Goal: Information Seeking & Learning: Understand process/instructions

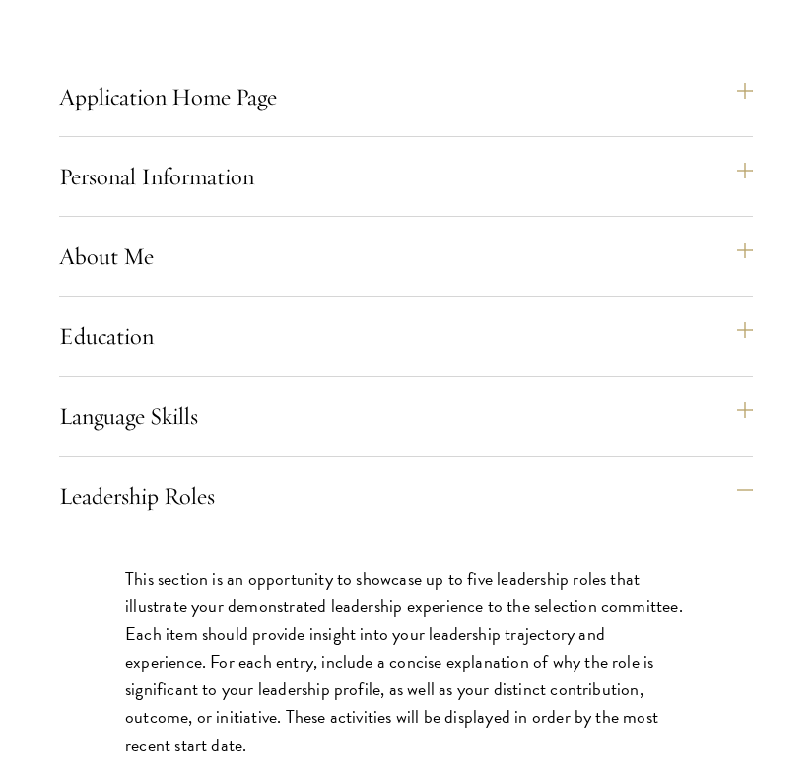
scroll to position [2133, 0]
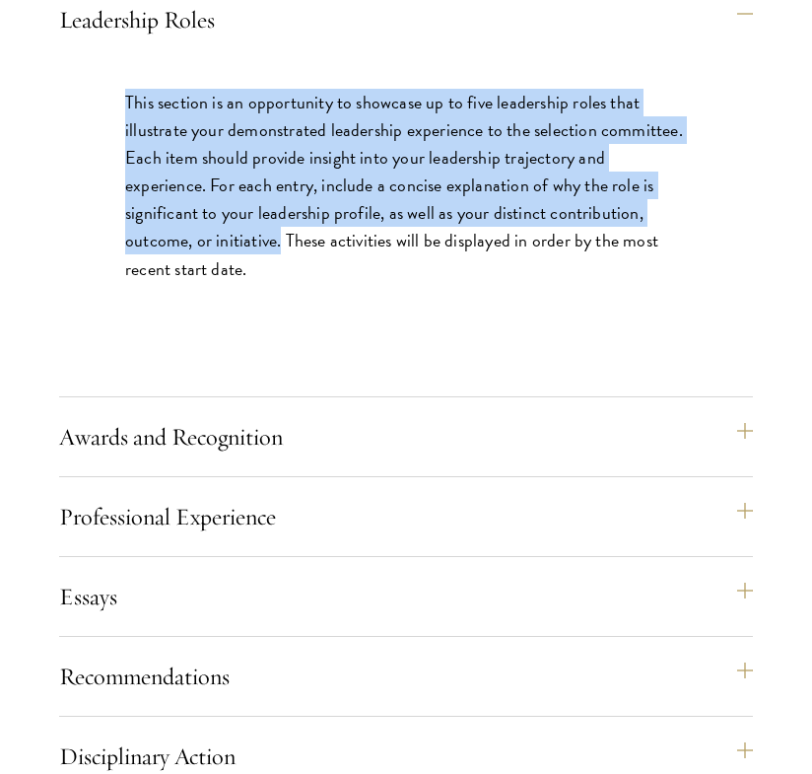
drag, startPoint x: 127, startPoint y: 161, endPoint x: 190, endPoint y: 299, distance: 151.7
click at [190, 283] on p "This section is an opportunity to showcase up to five leadership roles that ill…" at bounding box center [406, 186] width 562 height 194
click at [189, 283] on p "This section is an opportunity to showcase up to five leadership roles that ill…" at bounding box center [406, 186] width 562 height 194
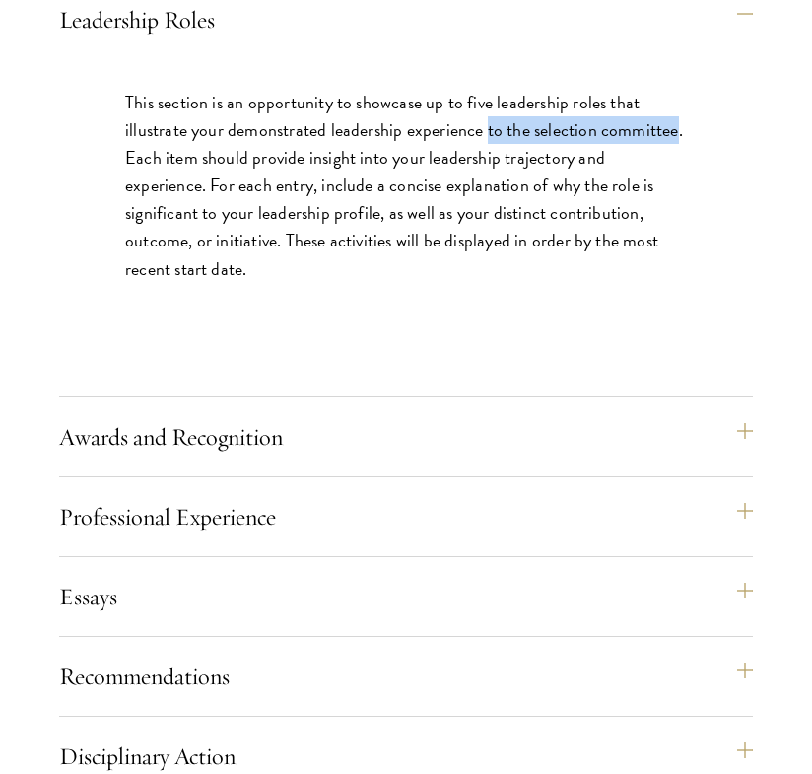
drag, startPoint x: 487, startPoint y: 189, endPoint x: 676, endPoint y: 191, distance: 189.2
click at [676, 191] on p "This section is an opportunity to showcase up to five leadership roles that ill…" at bounding box center [406, 186] width 562 height 194
copy p "to the selection committee"
click at [615, 143] on div "This section is an opportunity to showcase up to five leadership roles that ill…" at bounding box center [406, 195] width 680 height 273
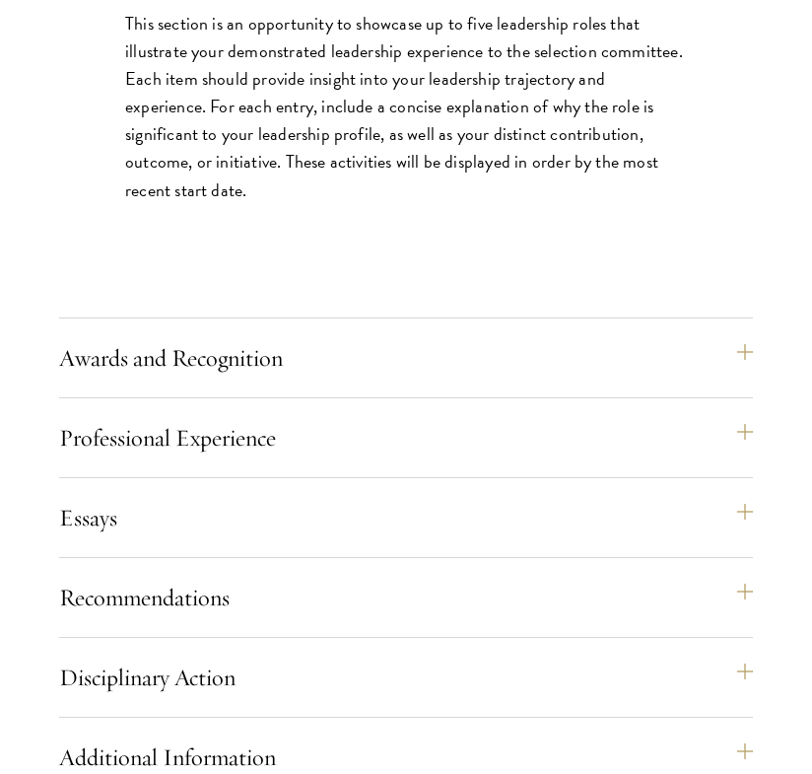
scroll to position [2214, 0]
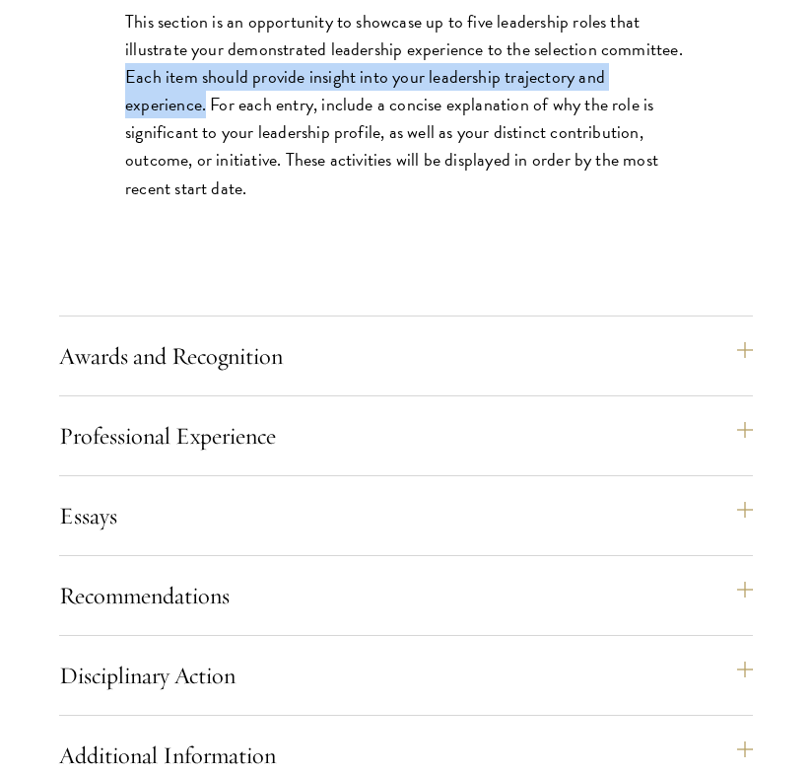
drag, startPoint x: 122, startPoint y: 130, endPoint x: 706, endPoint y: 145, distance: 583.7
click at [706, 145] on div "This section is an opportunity to showcase up to five leadership roles that ill…" at bounding box center [406, 114] width 680 height 273
copy p "Each item should provide insight into your leadership trajectory and experience."
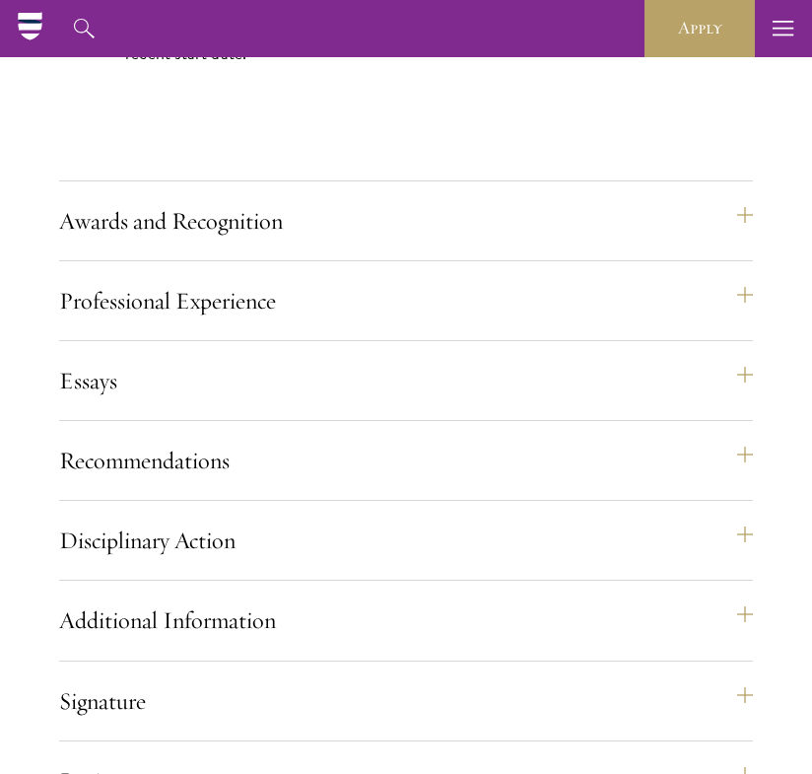
scroll to position [2300, 0]
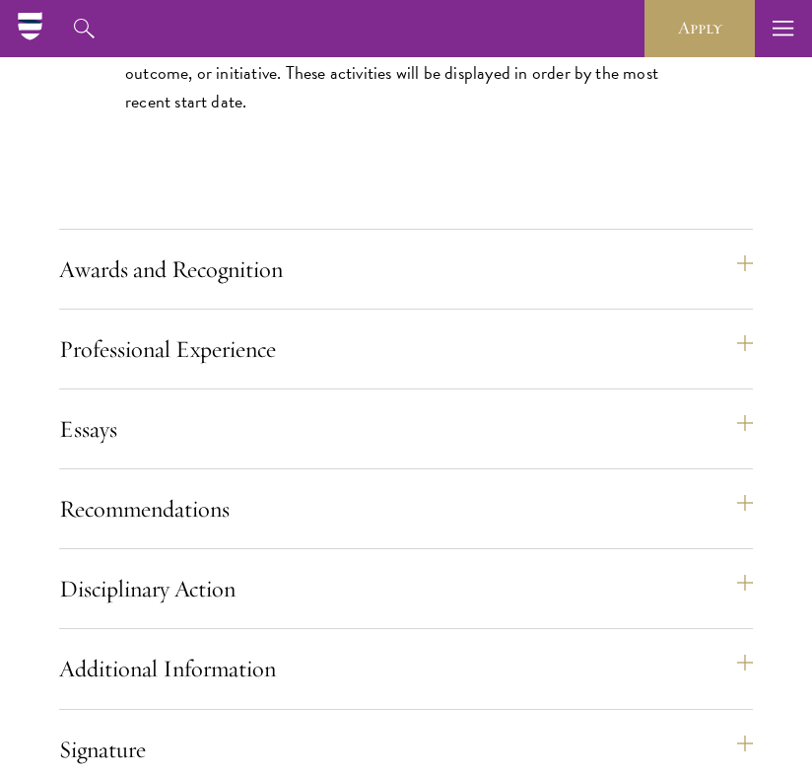
click at [576, 115] on p "This section is an opportunity to showcase up to five leadership roles that ill…" at bounding box center [406, 18] width 562 height 194
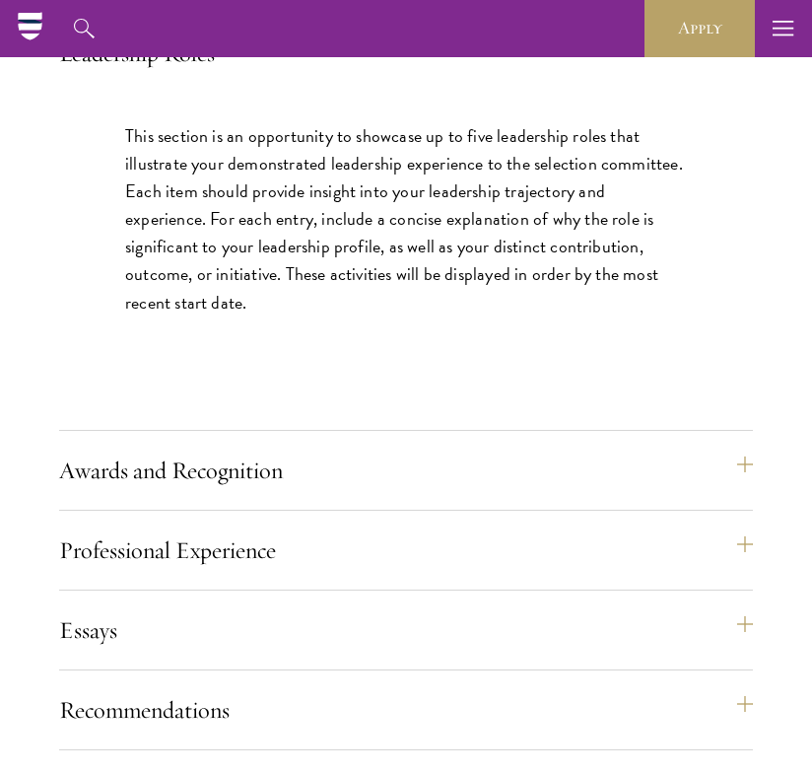
scroll to position [2071, 0]
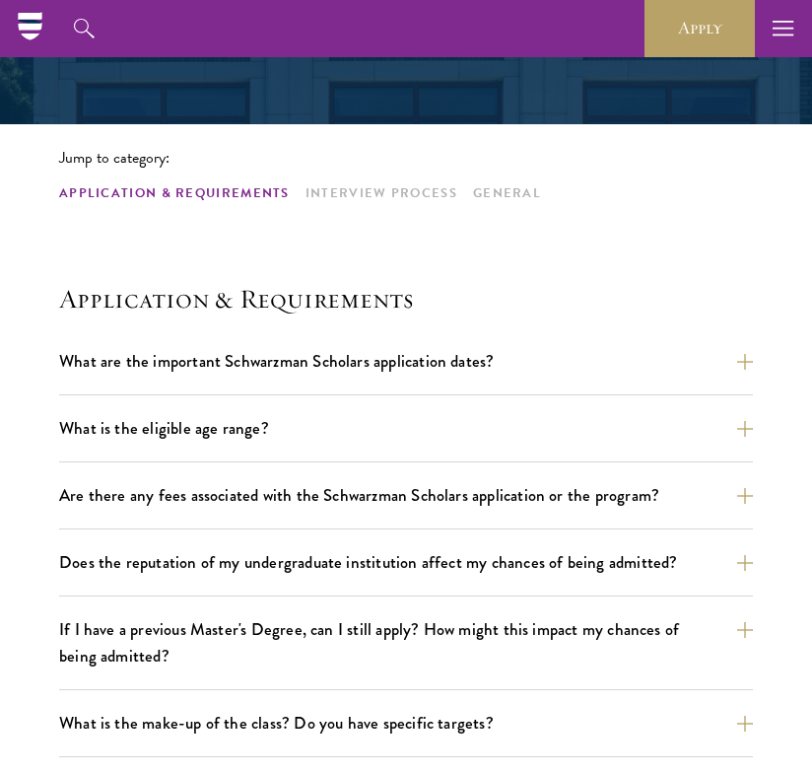
scroll to position [383, 0]
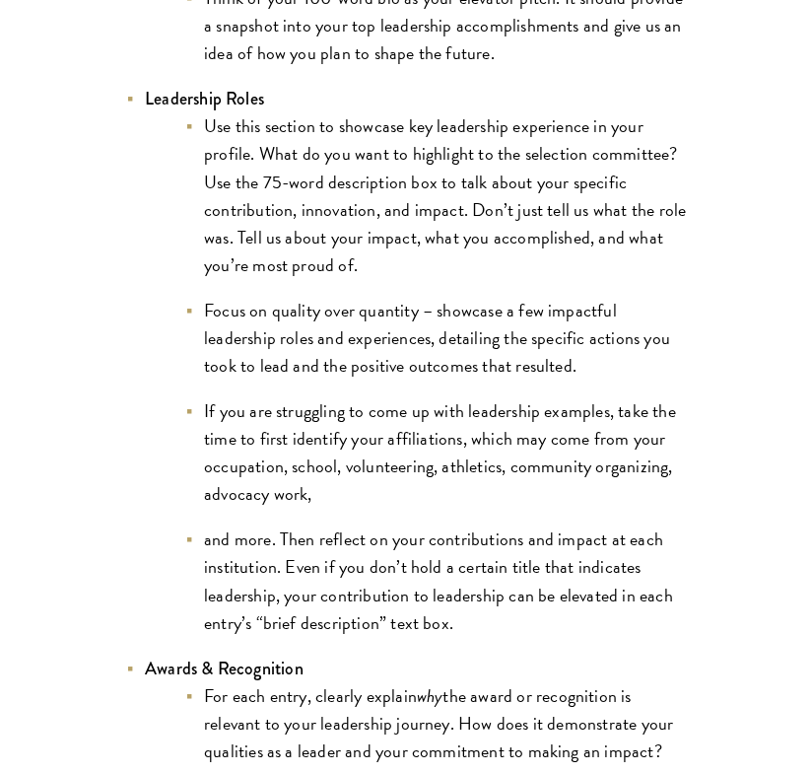
scroll to position [4059, 0]
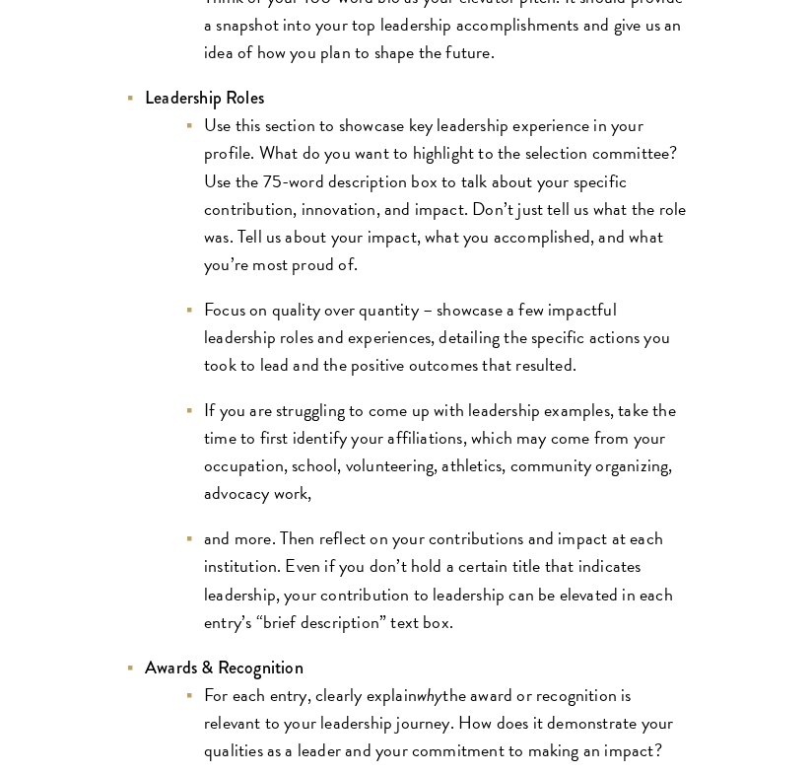
click at [459, 115] on li "Use this section to showcase key leadership experience in your profile. What do…" at bounding box center [435, 194] width 503 height 166
click at [373, 126] on li "Use this section to showcase key leadership experience in your profile. What do…" at bounding box center [435, 194] width 503 height 166
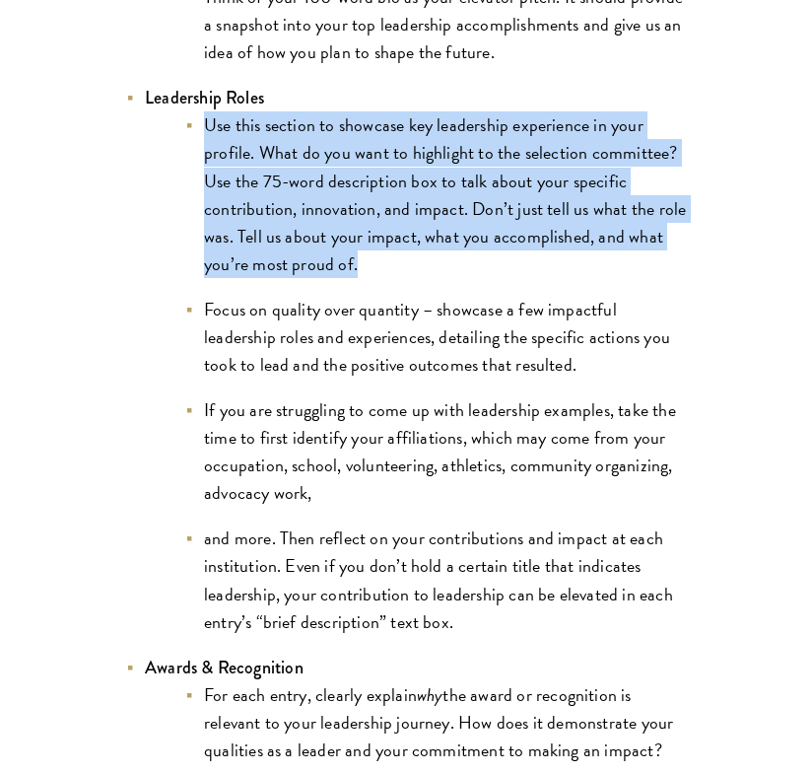
drag, startPoint x: 204, startPoint y: 92, endPoint x: 376, endPoint y: 230, distance: 220.9
click at [376, 230] on li "Use this section to showcase key leadership experience in your profile. What do…" at bounding box center [435, 194] width 503 height 166
copy li "Use this section to showcase key leadership experience in your profile. What do…"
click at [660, 148] on li "Use this section to showcase key leadership experience in your profile. What do…" at bounding box center [435, 194] width 503 height 166
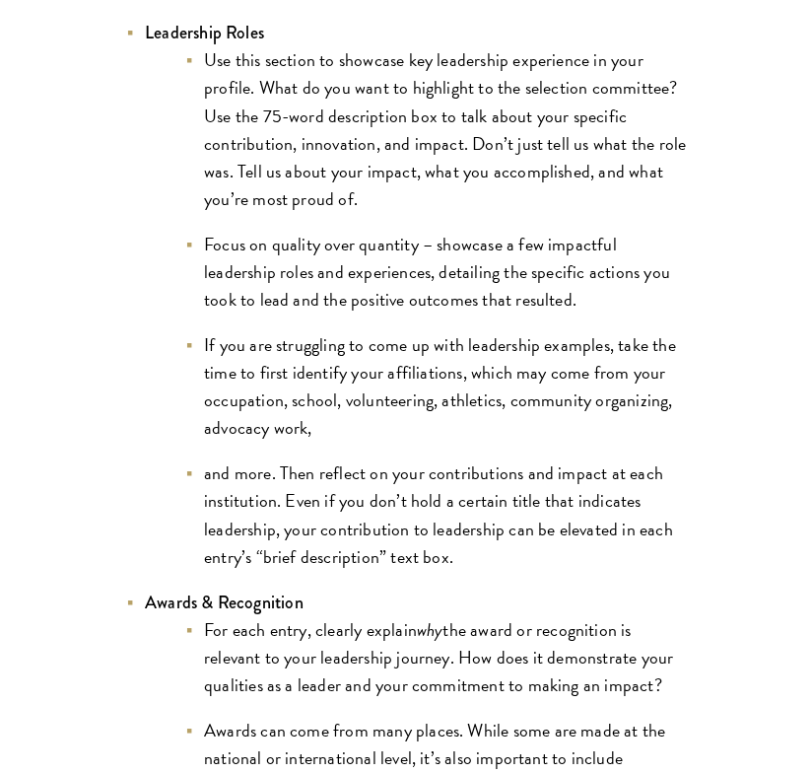
scroll to position [4125, 0]
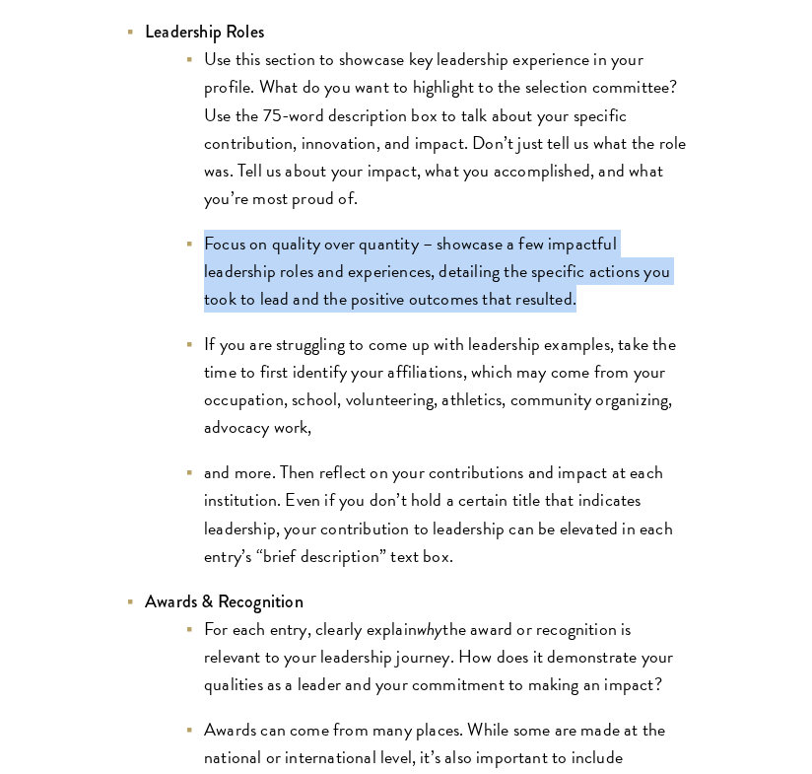
drag, startPoint x: 205, startPoint y: 211, endPoint x: 605, endPoint y: 265, distance: 403.8
click at [605, 265] on li "Focus on quality over quantity – showcase a few impactful leadership roles and …" at bounding box center [435, 271] width 503 height 83
copy li "Focus on quality over quantity – showcase a few impactful leadership roles and …"
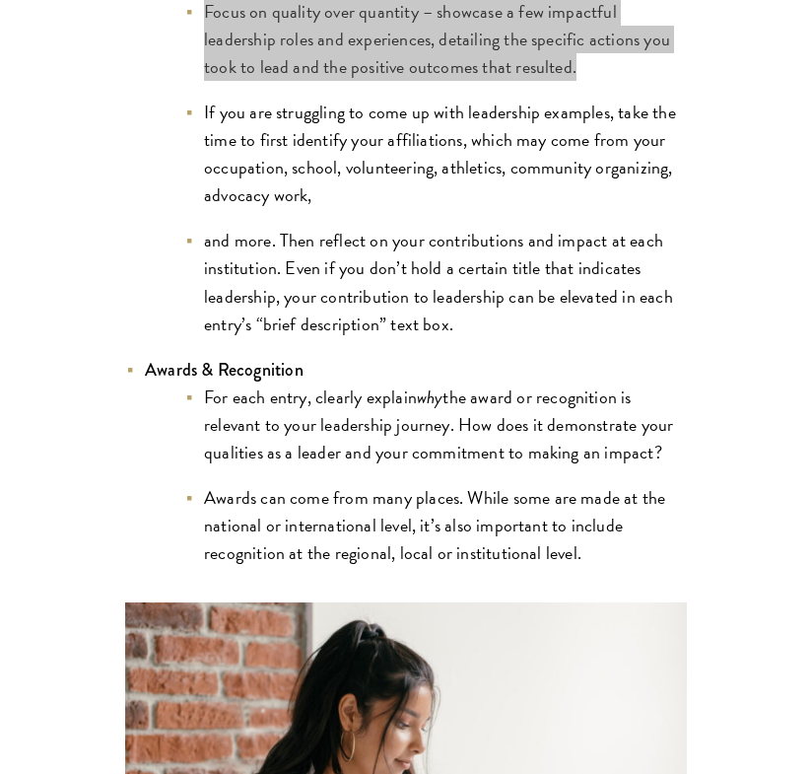
scroll to position [4369, 0]
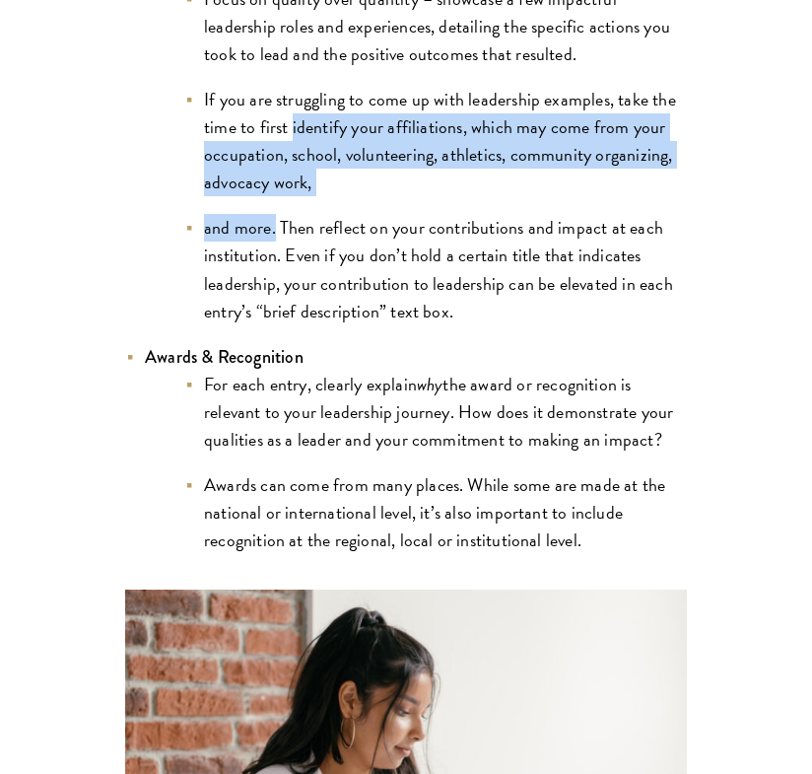
drag, startPoint x: 293, startPoint y: 95, endPoint x: 275, endPoint y: 203, distance: 109.9
click at [275, 203] on ul "Use this section to showcase key leadership experience in your profile. What do…" at bounding box center [416, 62] width 542 height 523
copy ul "identify your affiliations, which may come from your occupation, school, volunt…"
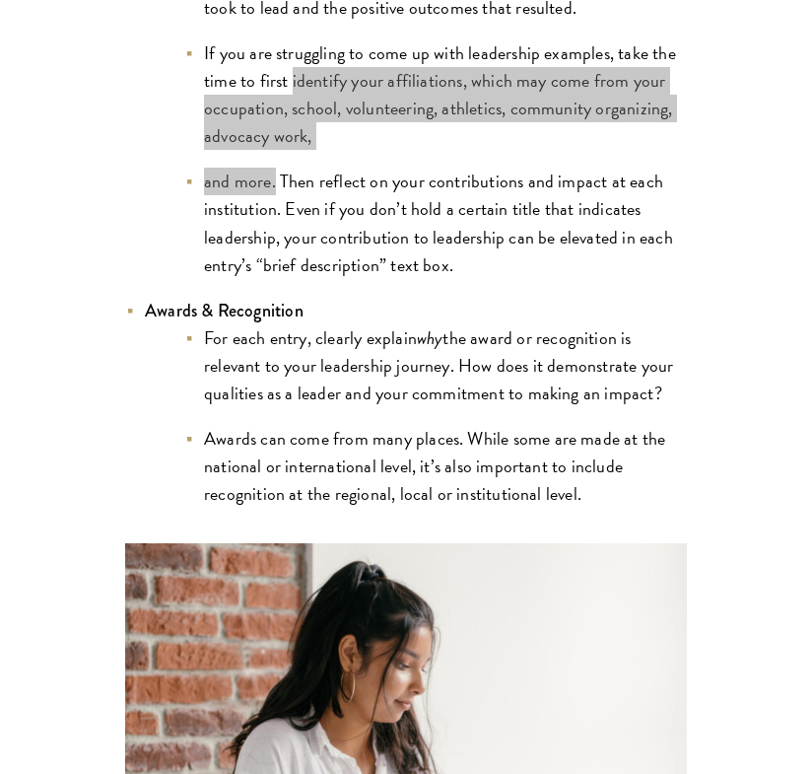
scroll to position [4416, 0]
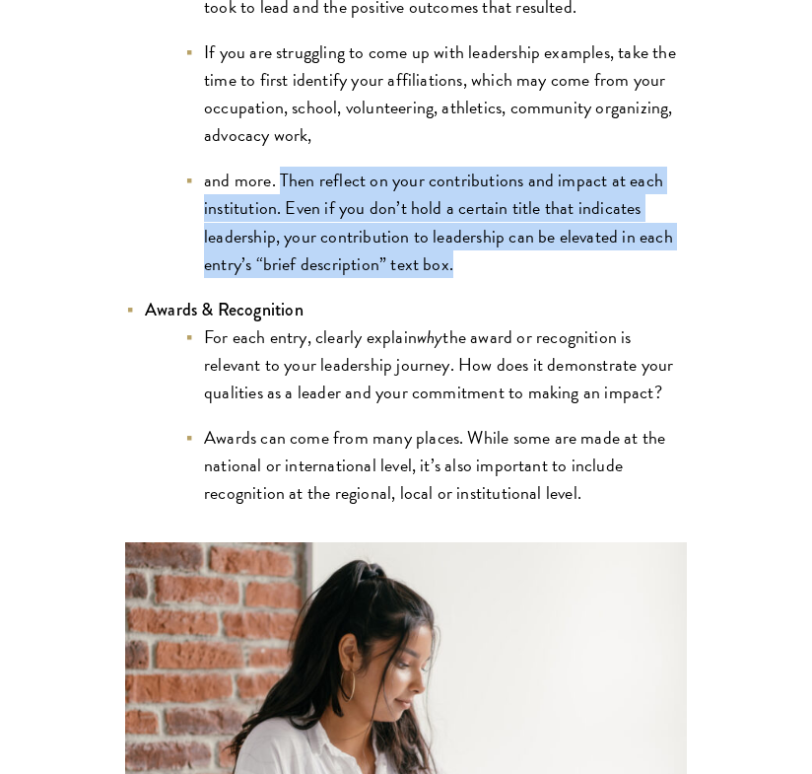
drag, startPoint x: 281, startPoint y: 151, endPoint x: 465, endPoint y: 231, distance: 200.9
click at [465, 231] on li "and more. Then reflect on your contributions and impact at each institution. Ev…" at bounding box center [435, 222] width 503 height 110
copy li "Then reflect on your contributions and impact at each institution. Even if you …"
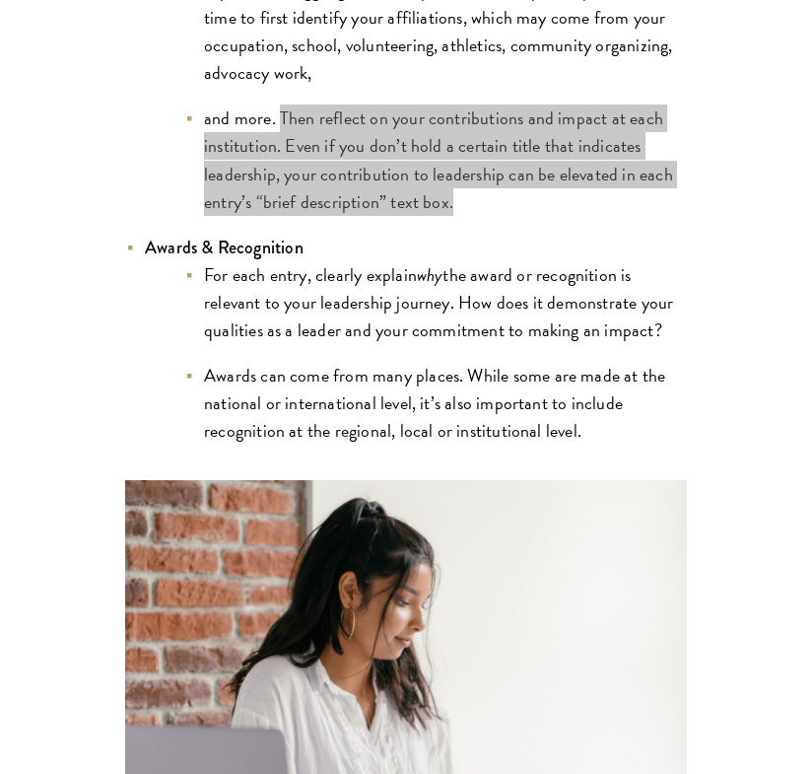
scroll to position [4488, 0]
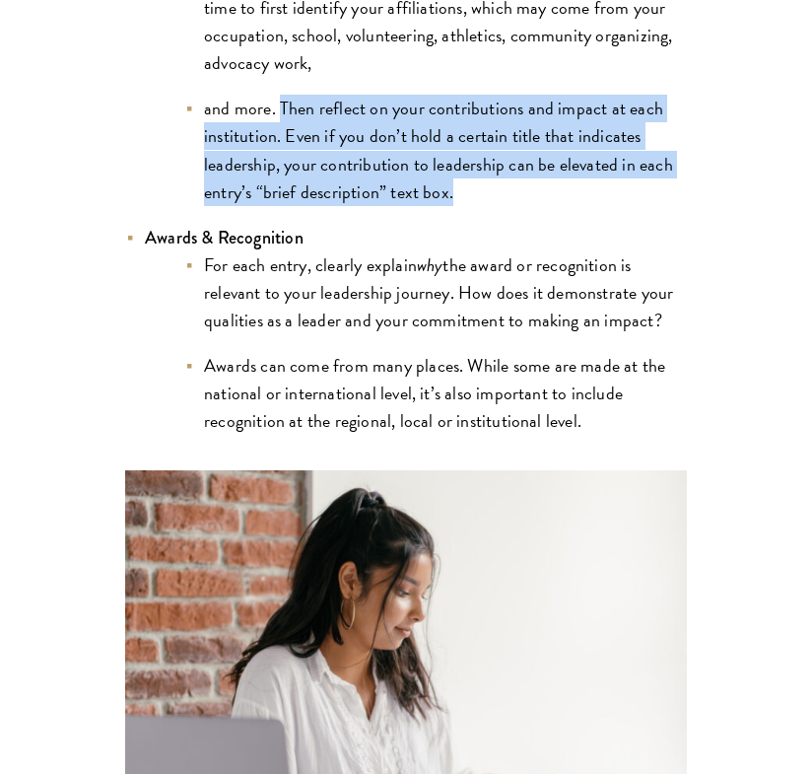
click at [578, 141] on li "and more. Then reflect on your contributions and impact at each institution. Ev…" at bounding box center [435, 150] width 503 height 110
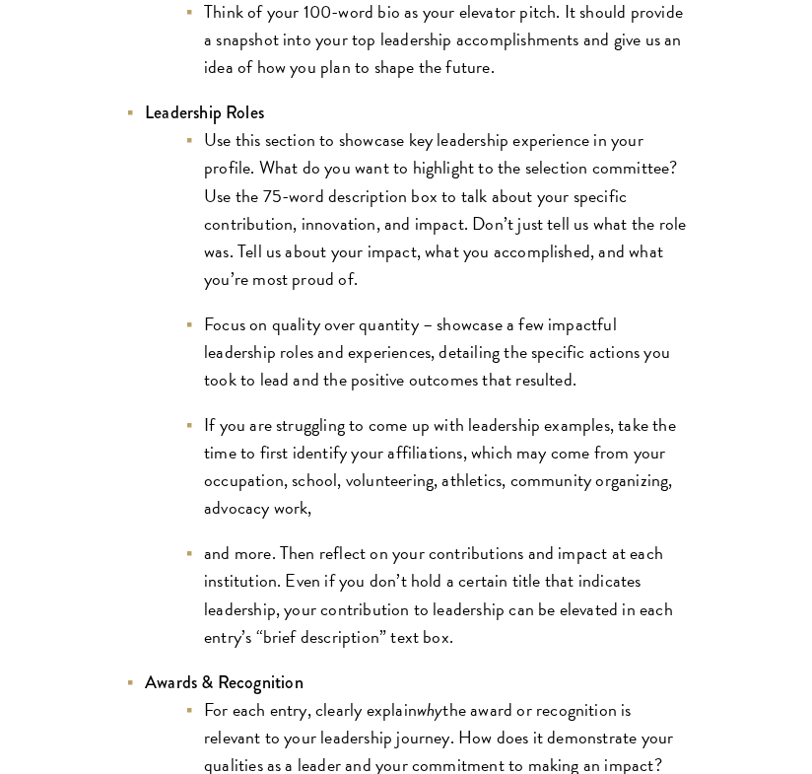
scroll to position [4052, 0]
